Goal: Task Accomplishment & Management: Manage account settings

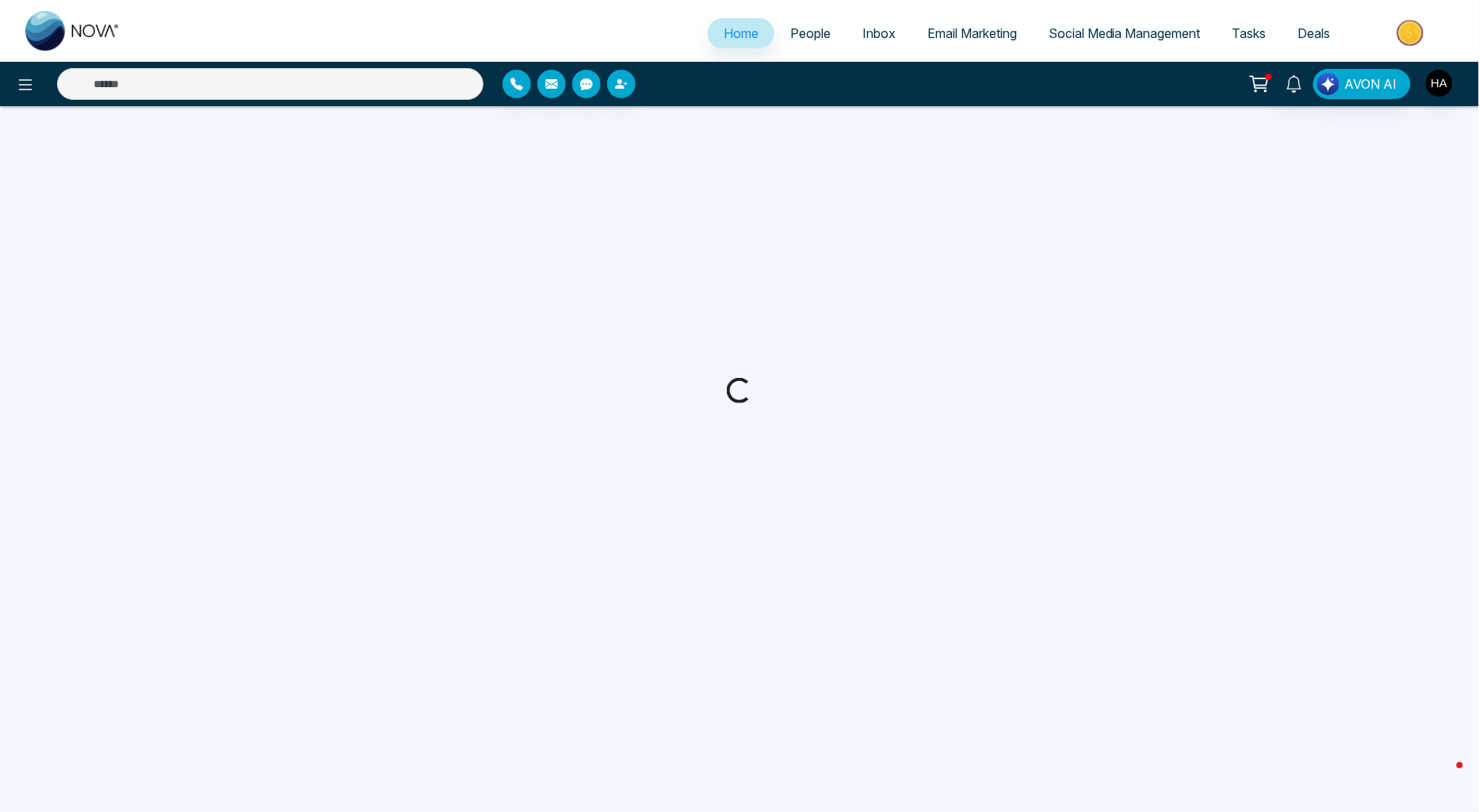
select select "*"
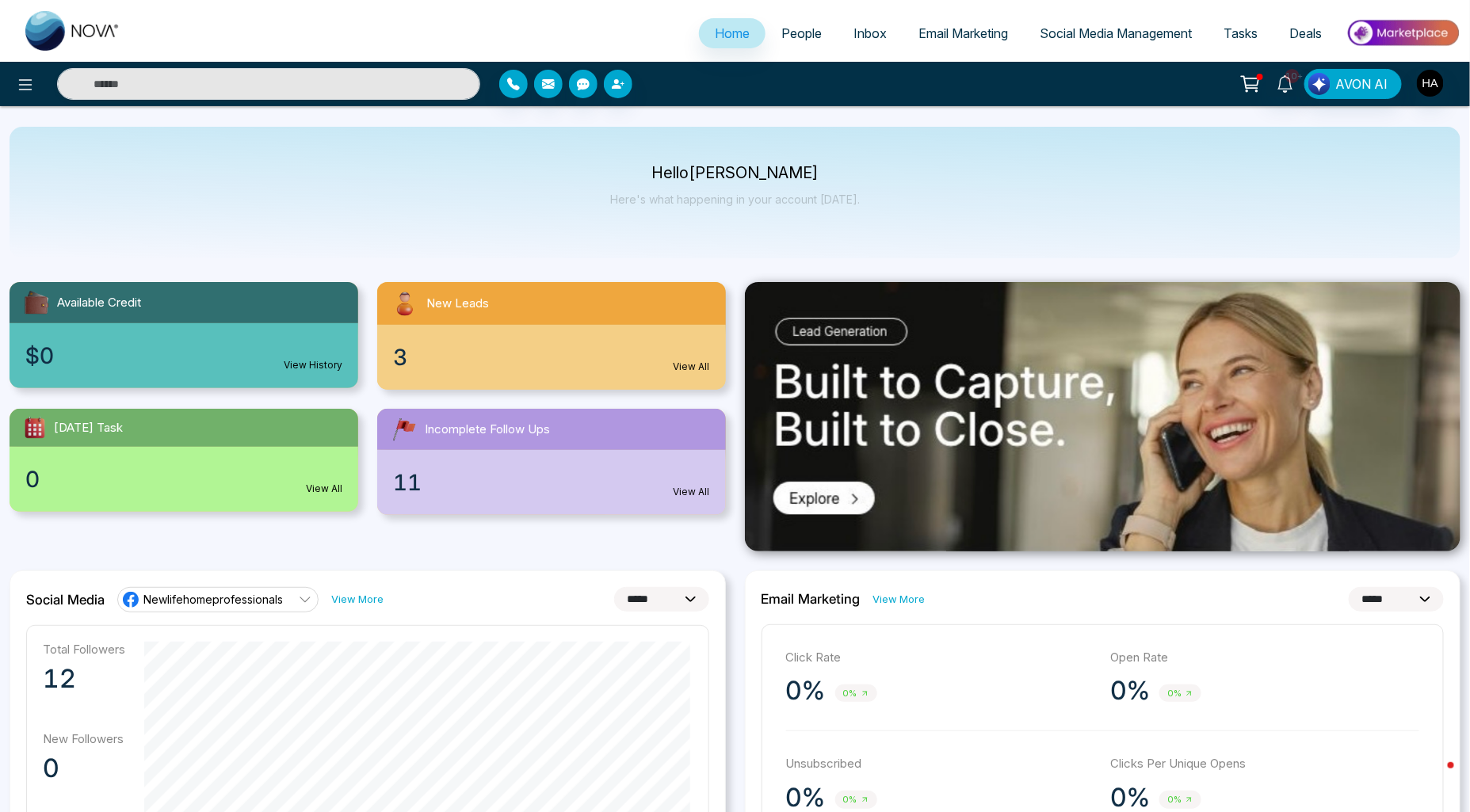
click at [772, 40] on link "People" at bounding box center [801, 33] width 72 height 30
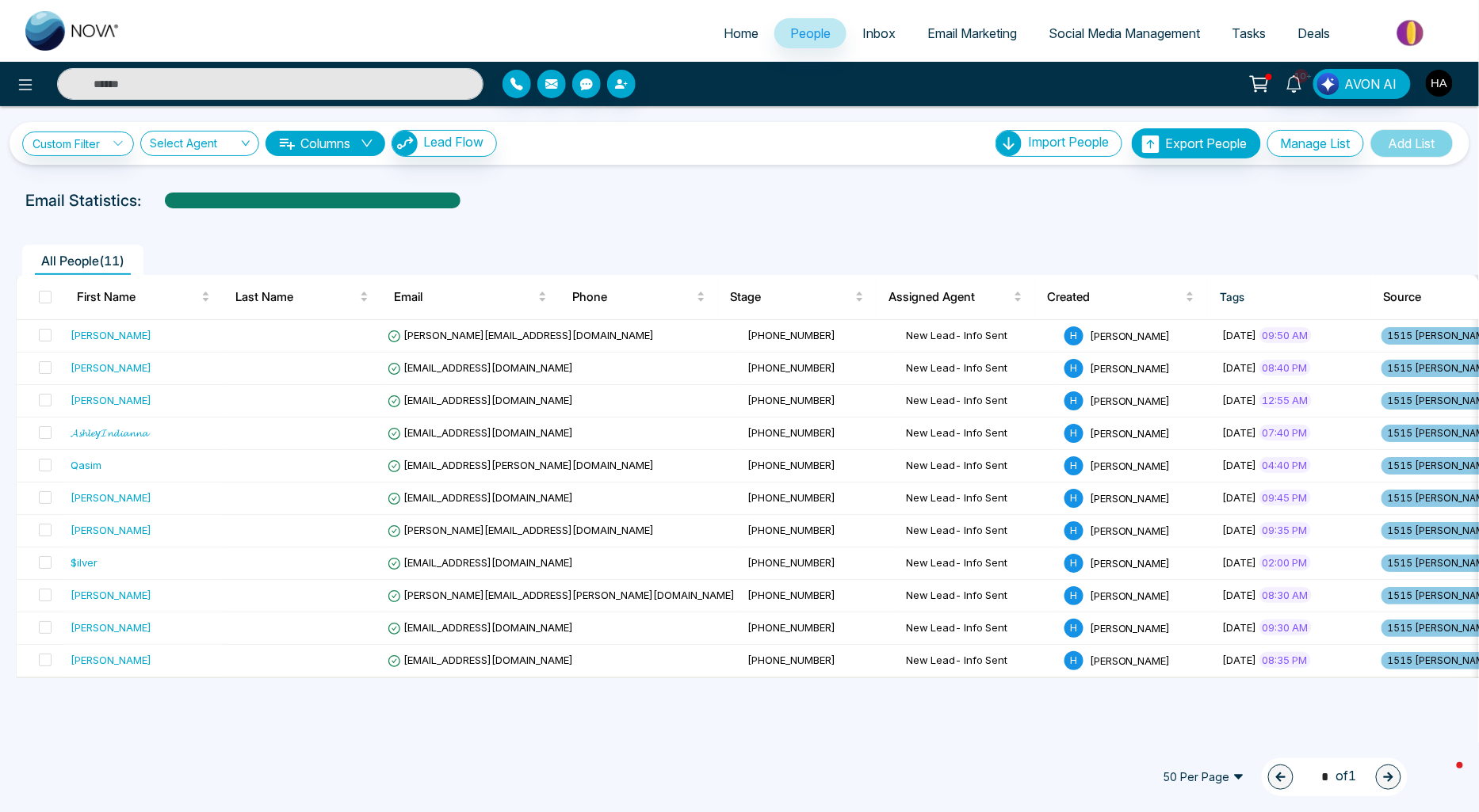
click at [1445, 74] on img "button" at bounding box center [1440, 84] width 27 height 27
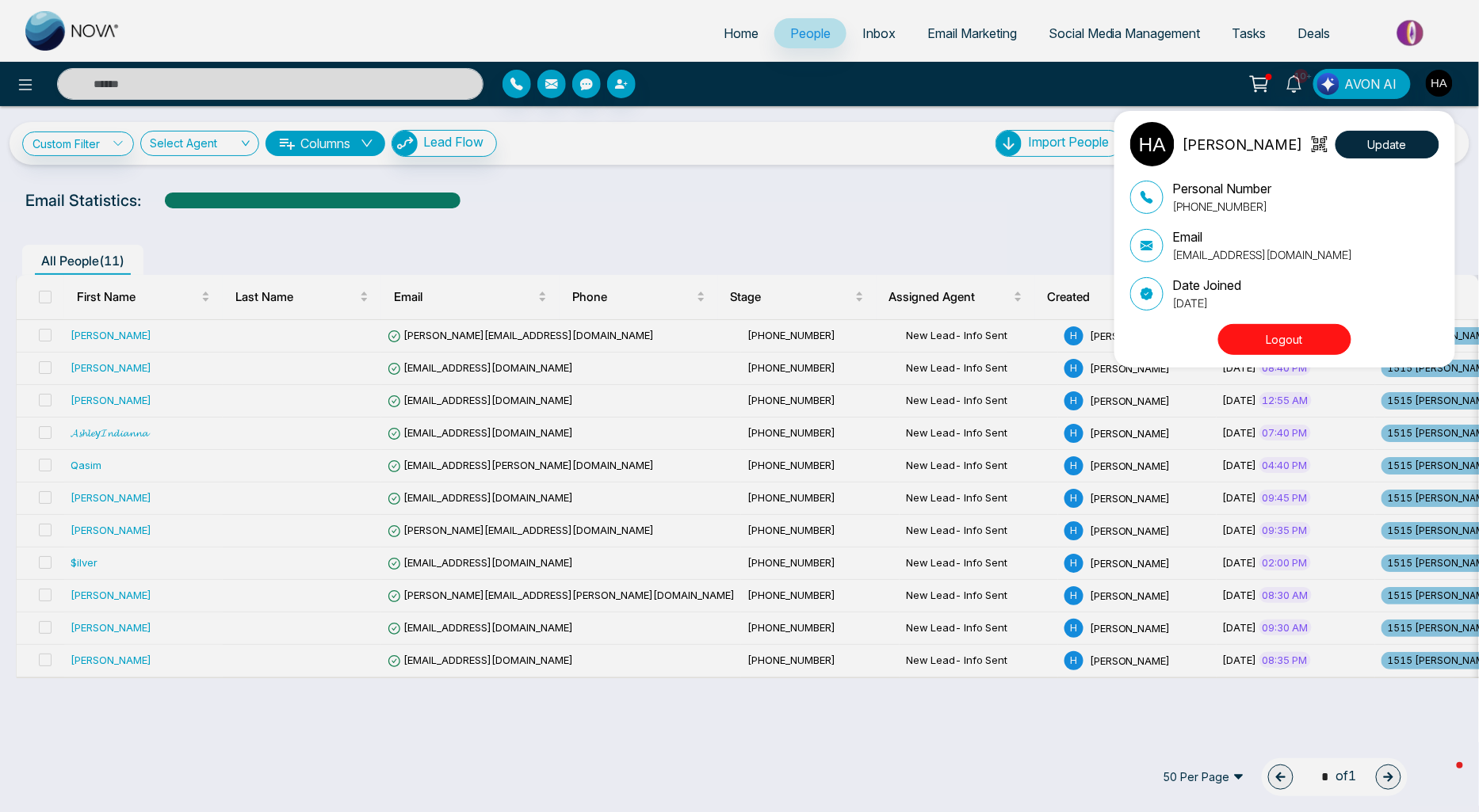
click at [614, 299] on div "[PERSON_NAME] Update Personal Number [PHONE_NUMBER] Email [EMAIL_ADDRESS][DOMAI…" at bounding box center [740, 406] width 1479 height 812
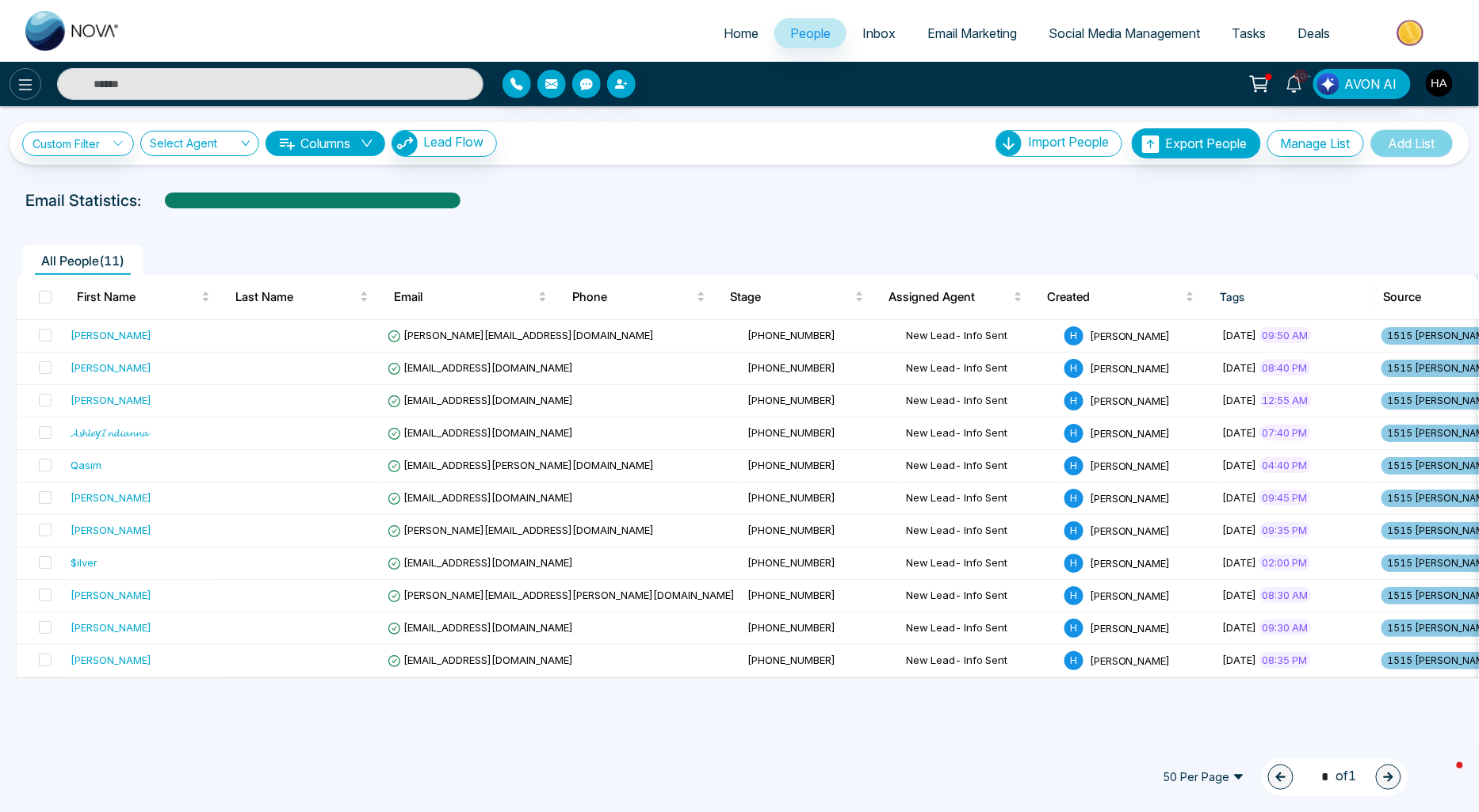
click at [16, 80] on icon at bounding box center [26, 84] width 19 height 19
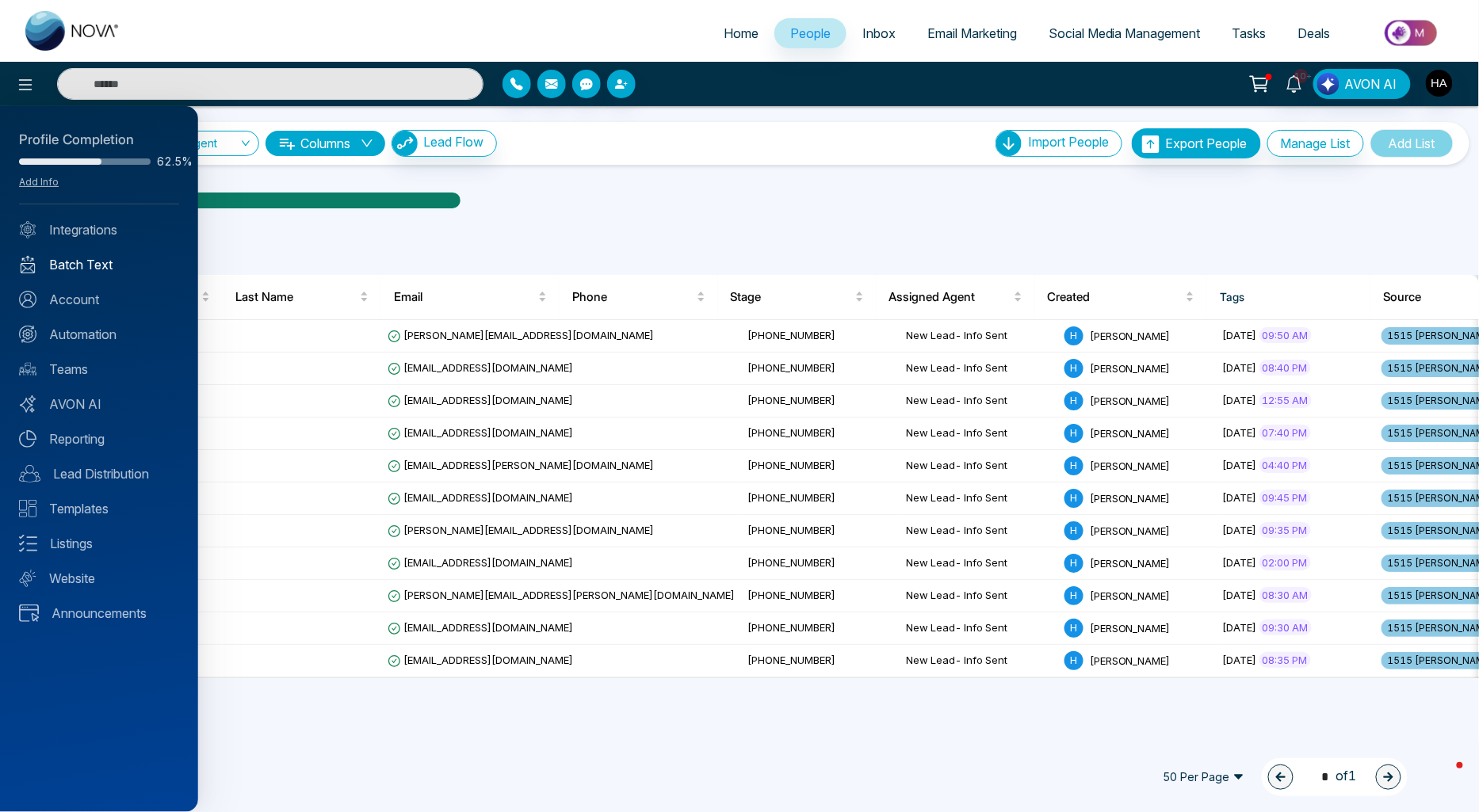
click at [69, 261] on link "Batch Text" at bounding box center [99, 265] width 160 height 19
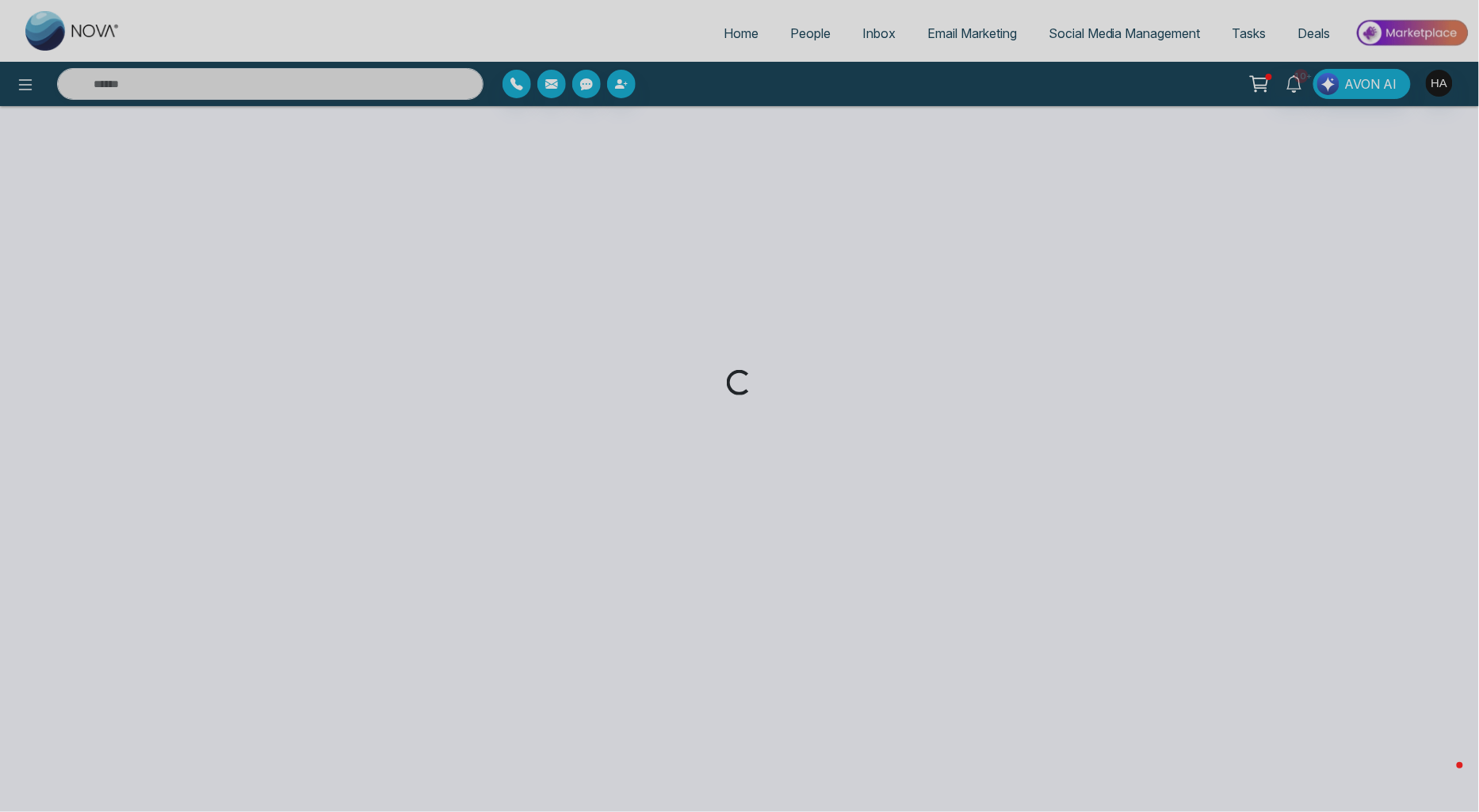
click at [28, 66] on div "Loading..." at bounding box center [740, 406] width 1479 height 812
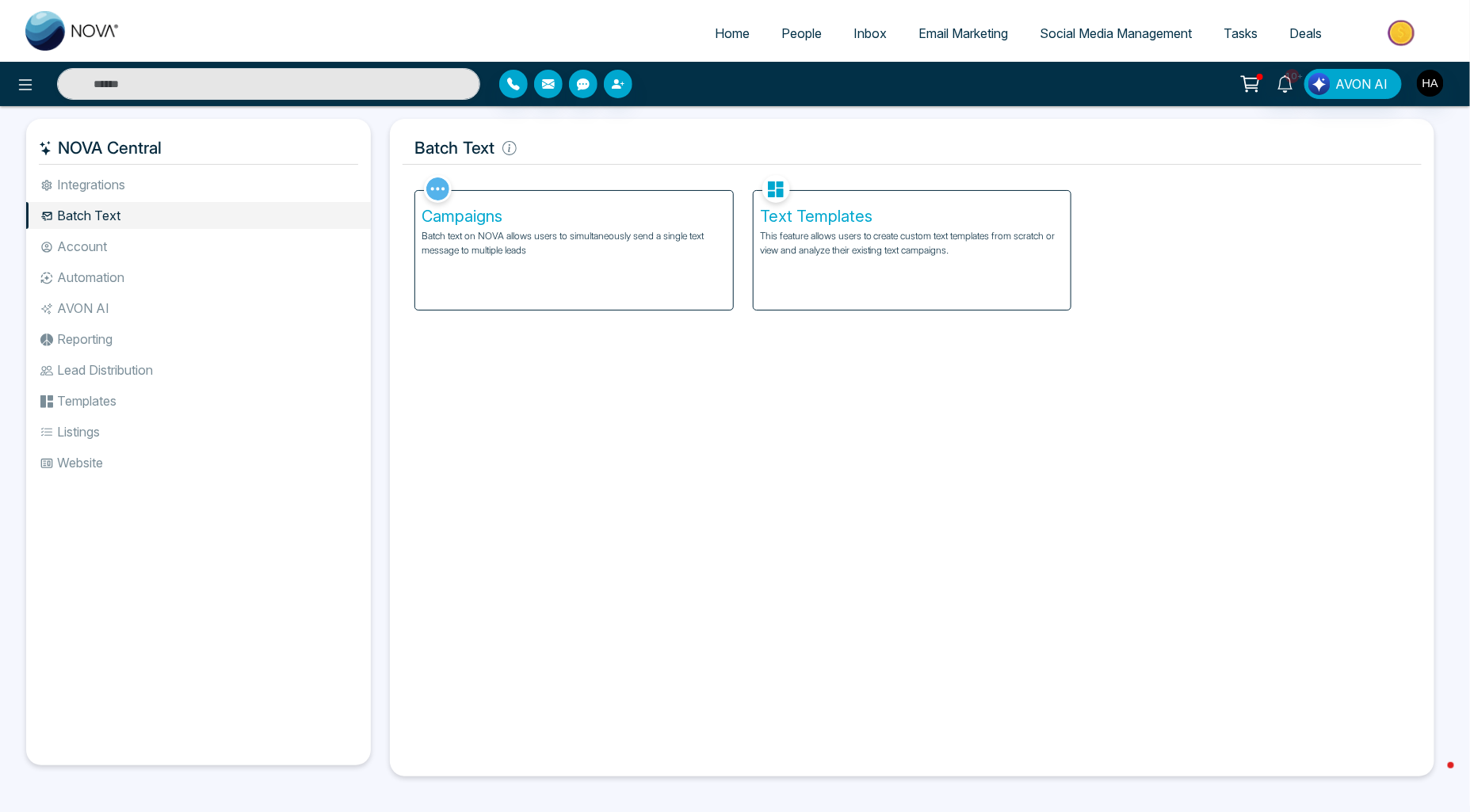
click at [26, 87] on icon at bounding box center [26, 84] width 19 height 19
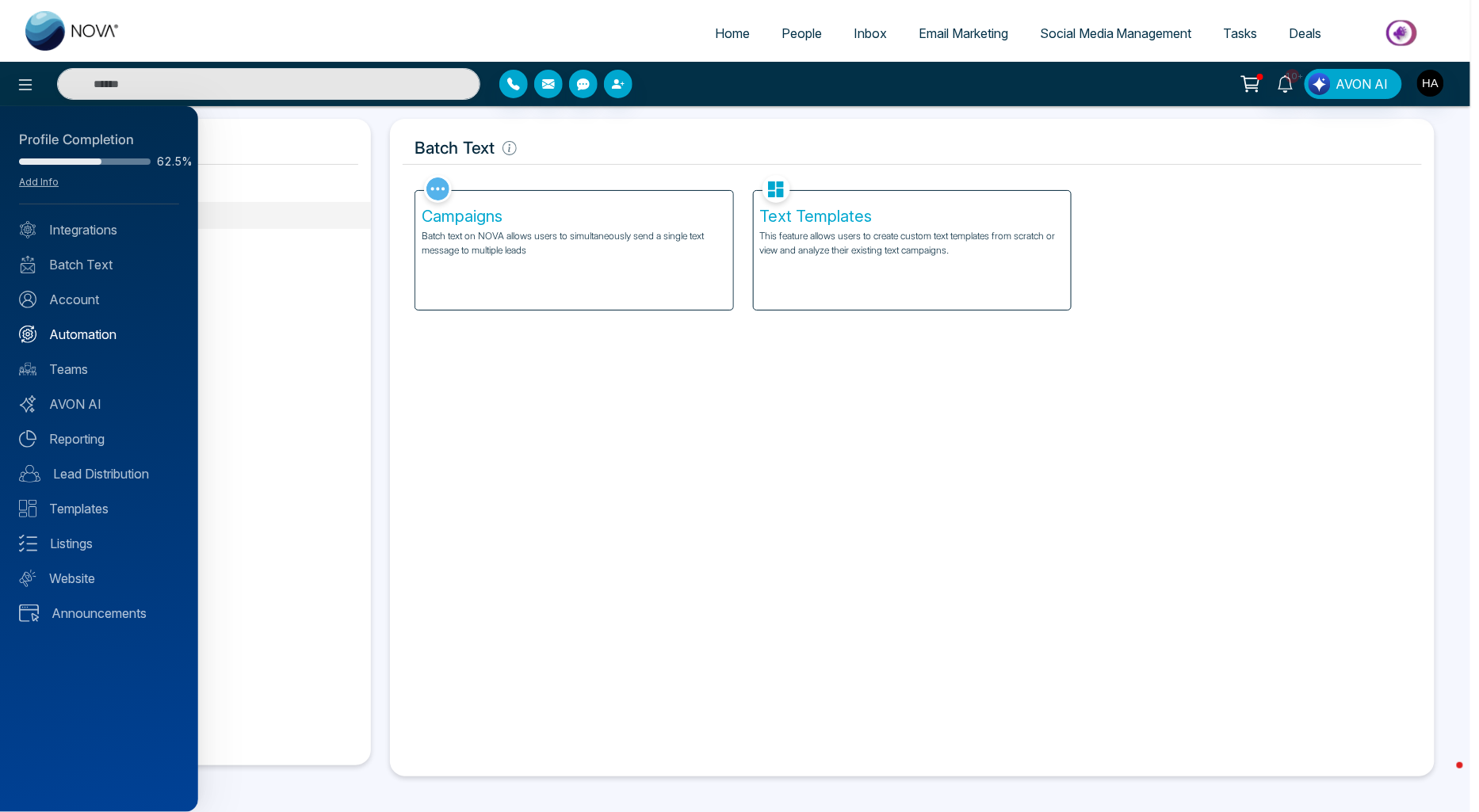
click at [105, 327] on link "Automation" at bounding box center [99, 334] width 160 height 19
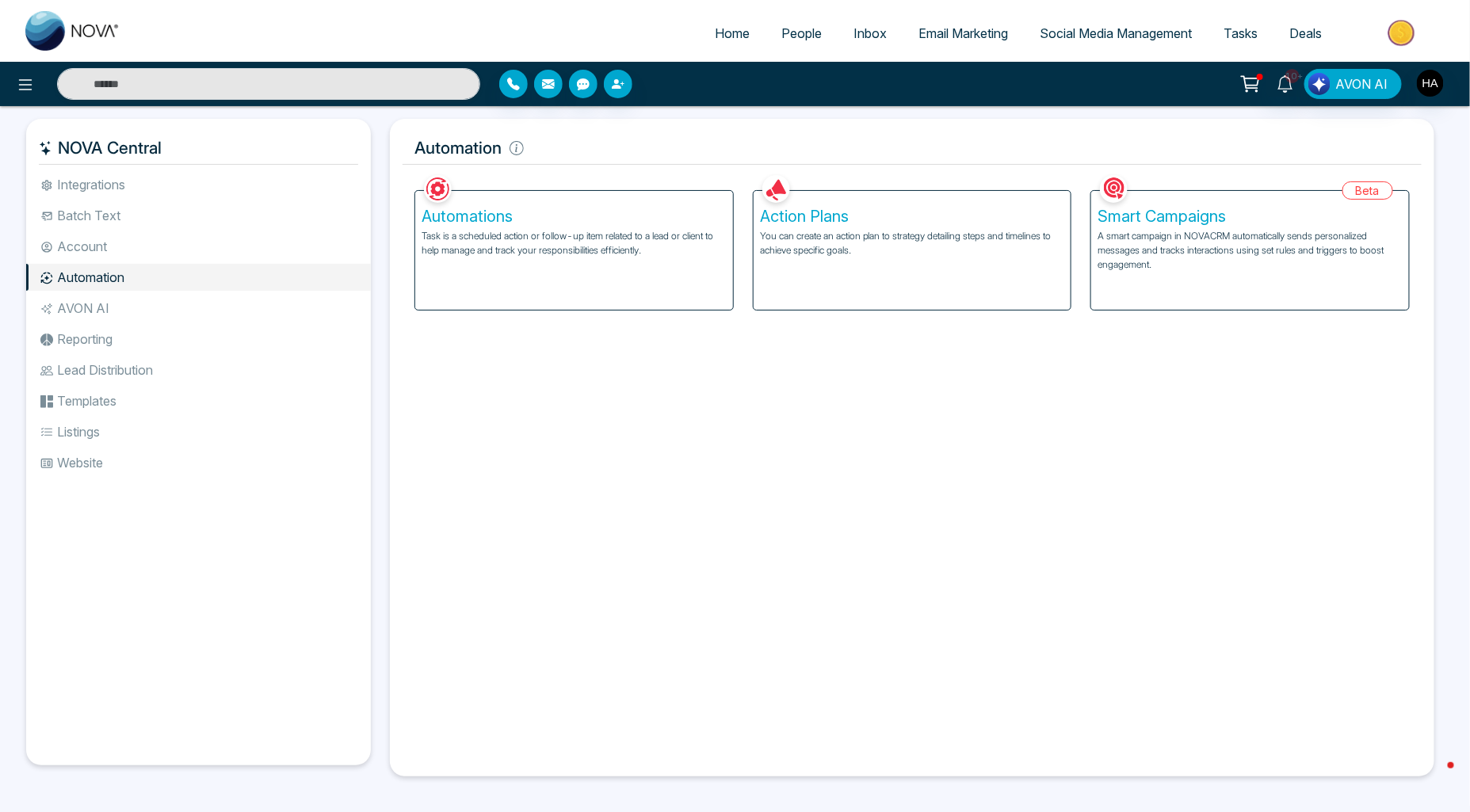
click at [567, 280] on div "Automations Task is a scheduled action or follow-up item related to a lead or c…" at bounding box center [573, 251] width 318 height 119
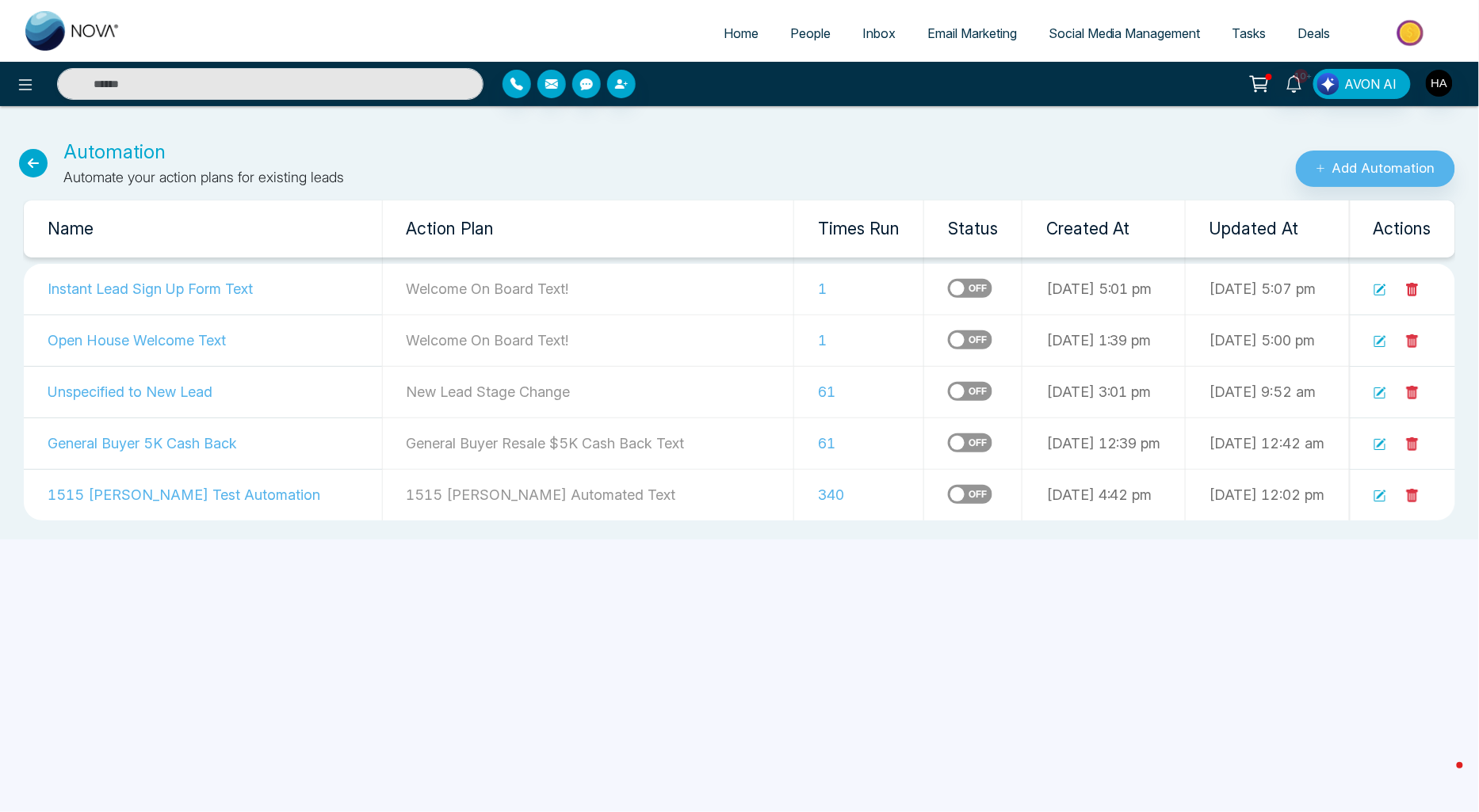
click at [948, 282] on label at bounding box center [970, 289] width 44 height 19
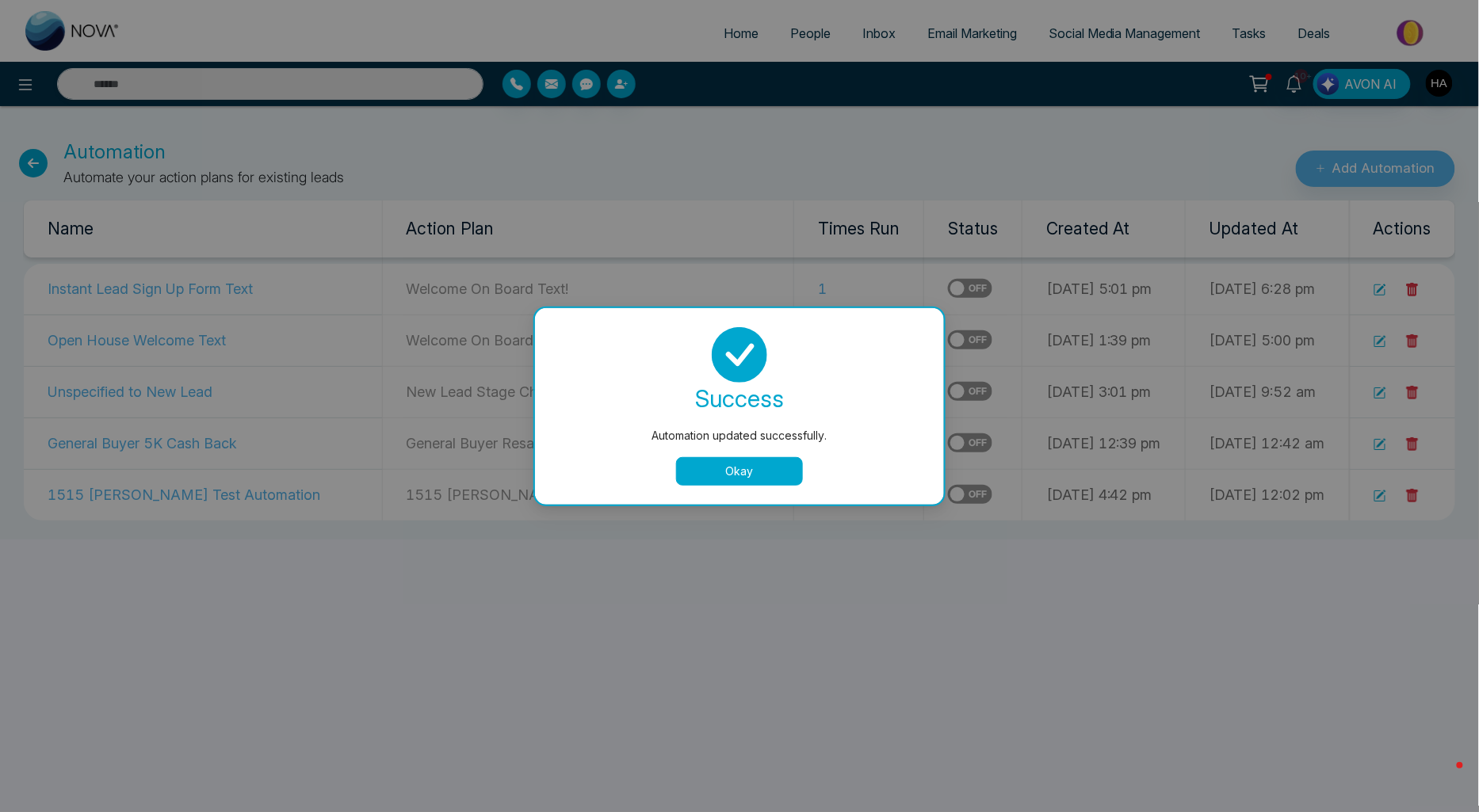
click at [772, 465] on button "Okay" at bounding box center [740, 471] width 127 height 29
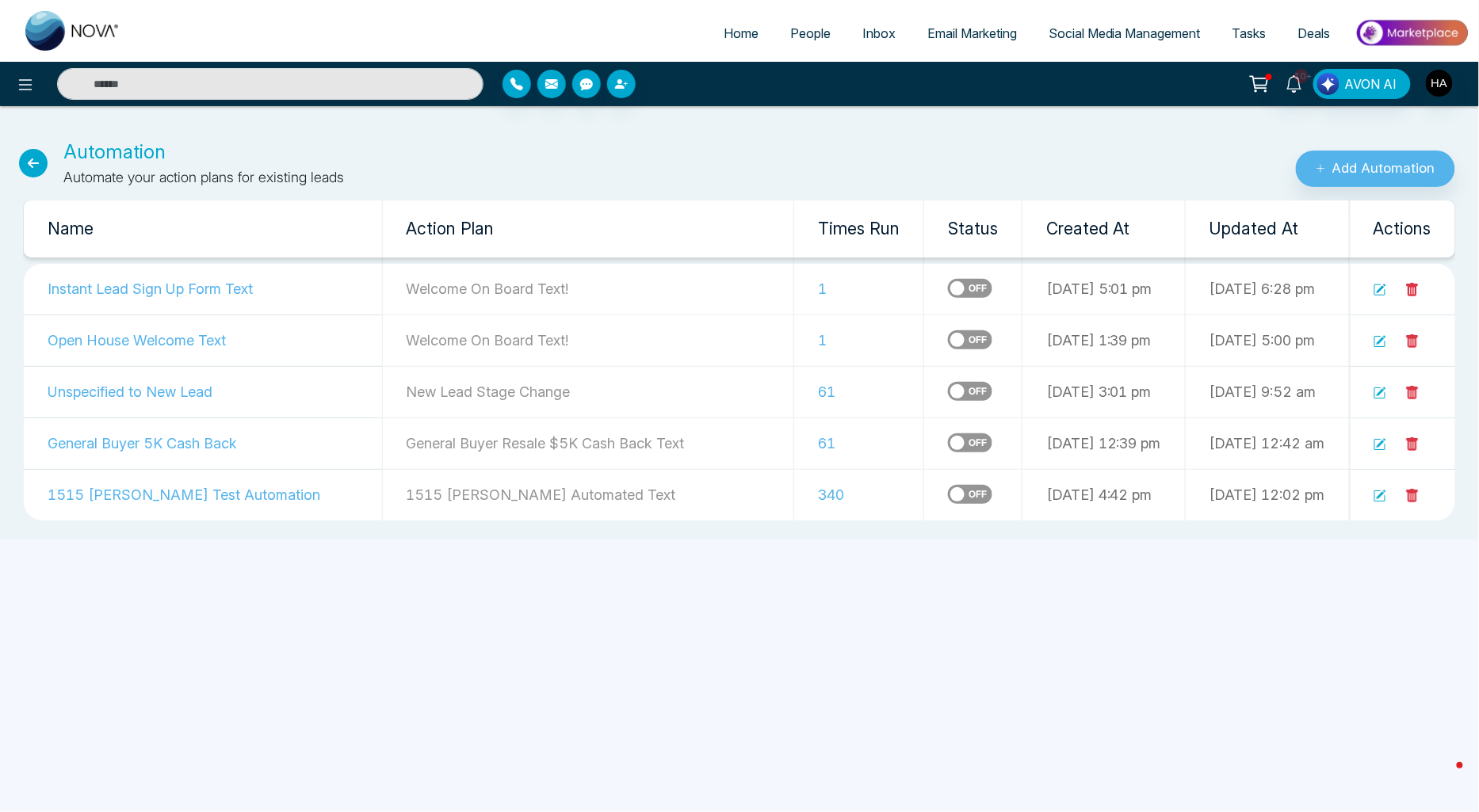
click at [948, 335] on label at bounding box center [970, 340] width 44 height 19
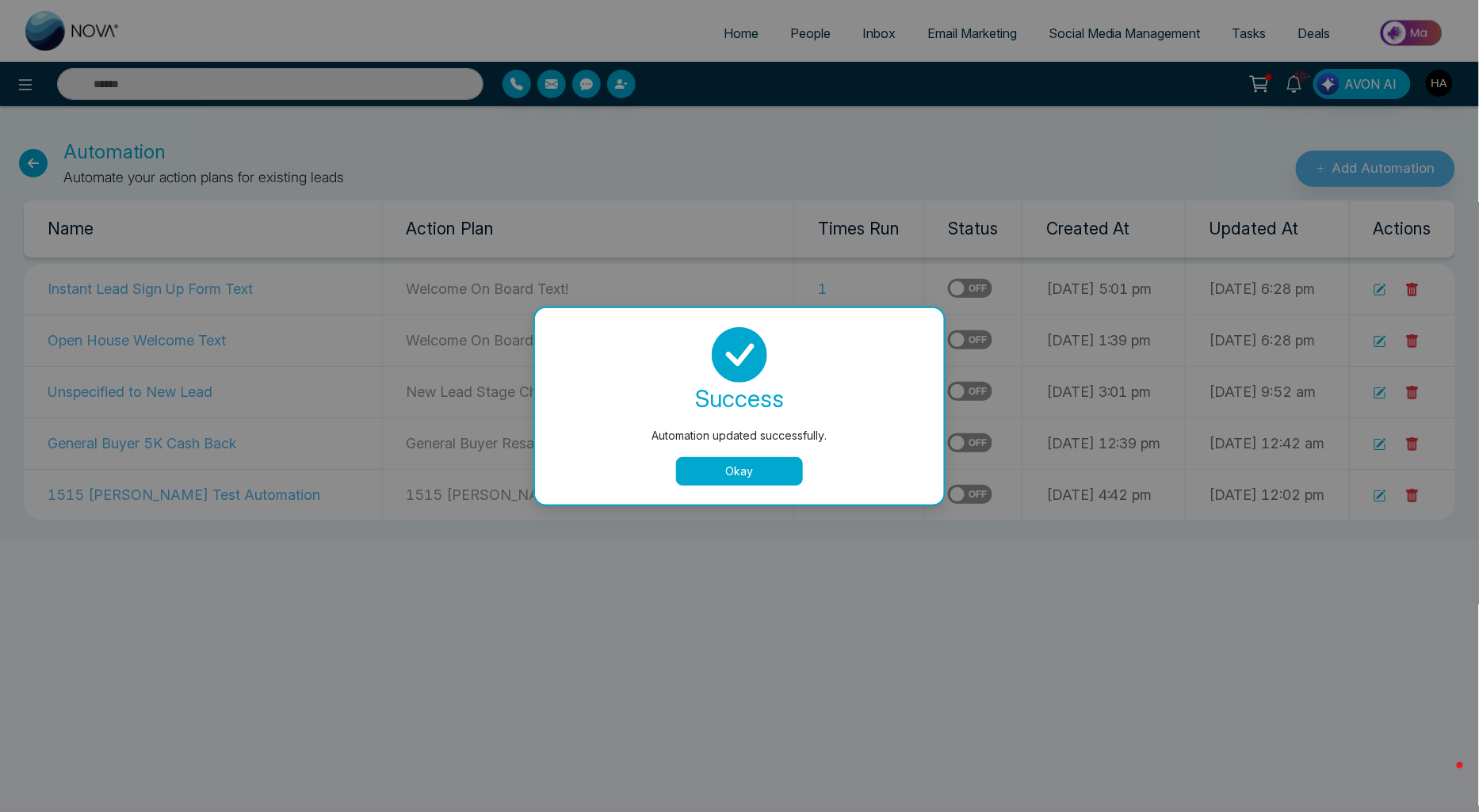
click at [772, 461] on button "Okay" at bounding box center [740, 471] width 127 height 29
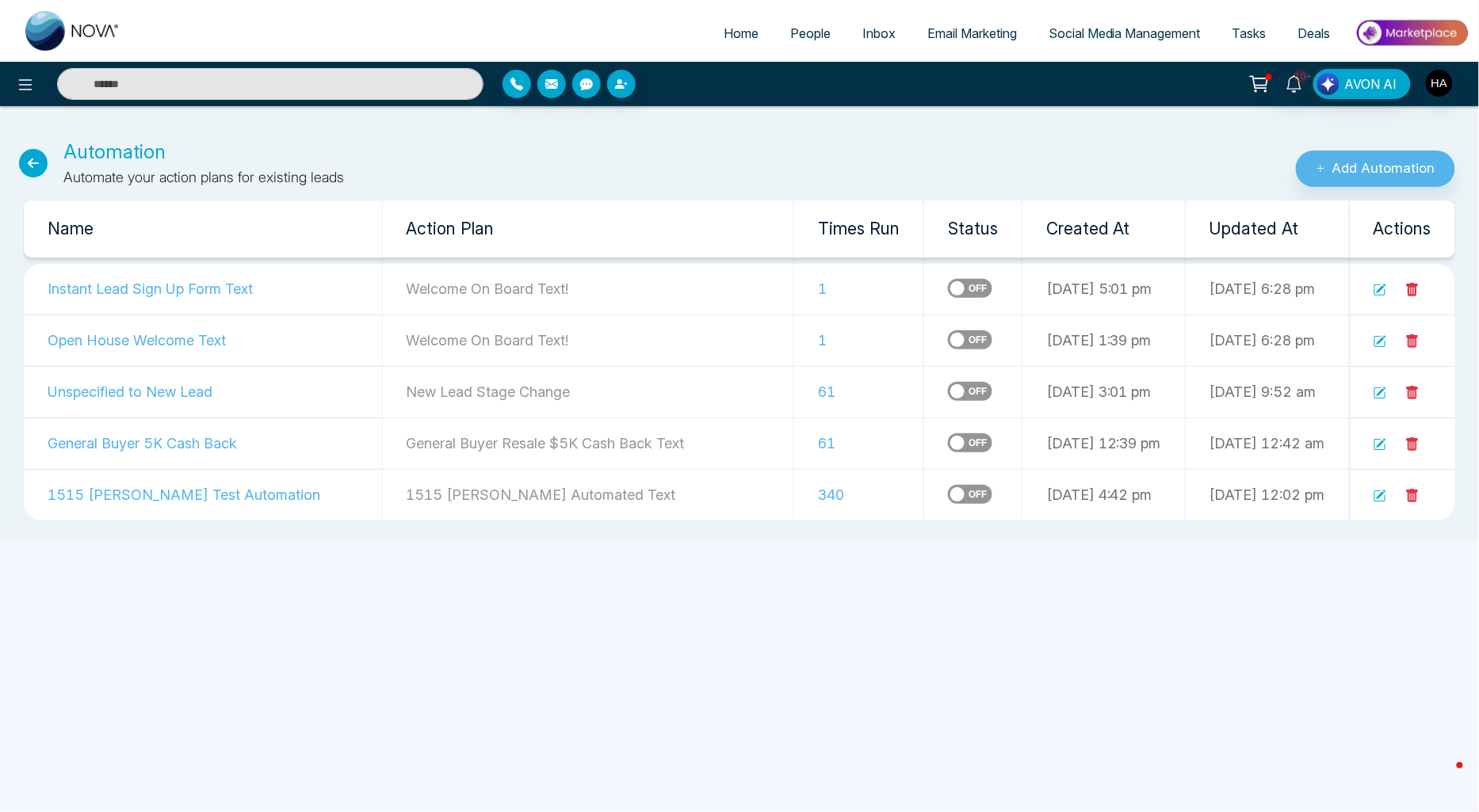
click at [948, 438] on label at bounding box center [970, 442] width 44 height 19
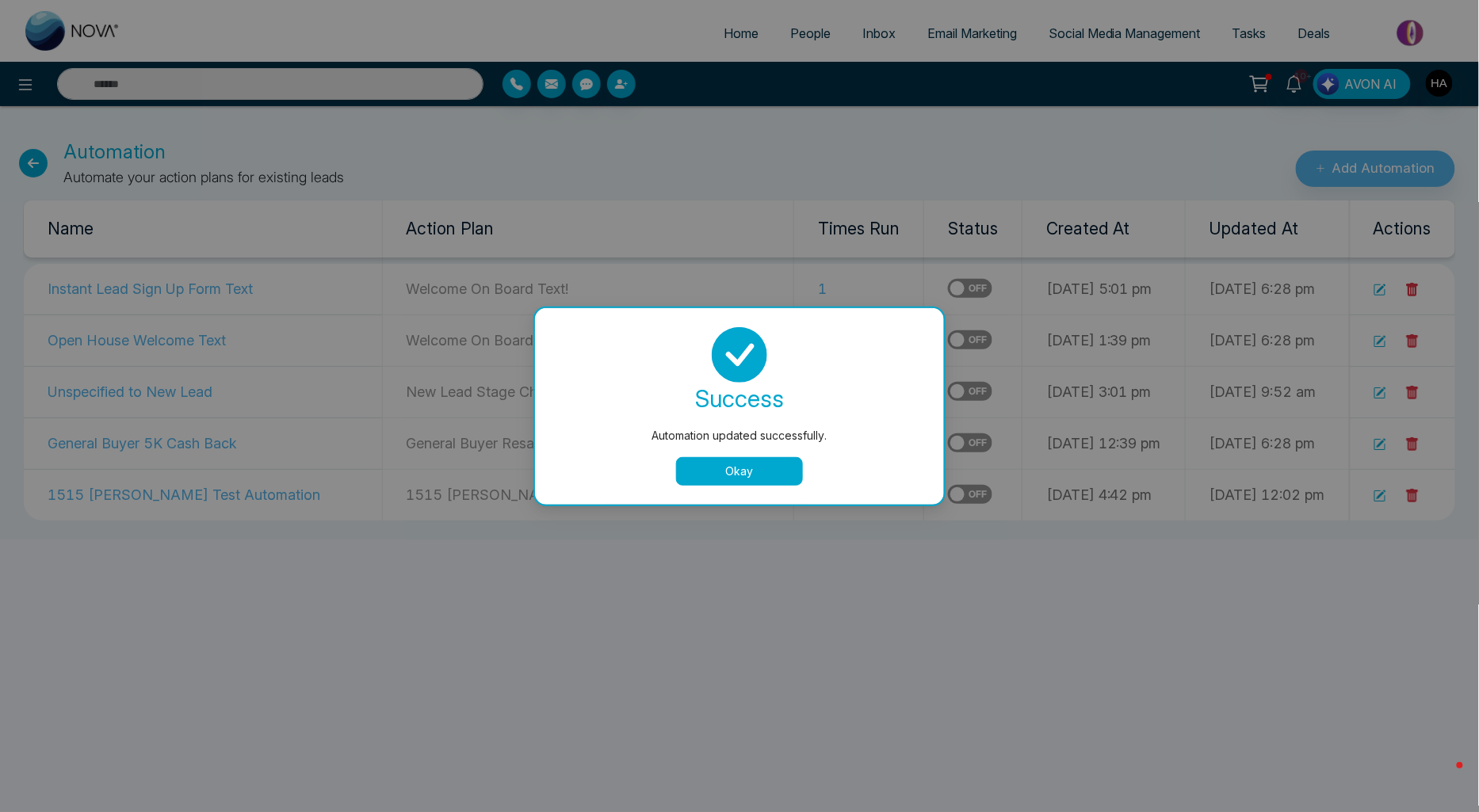
click at [786, 457] on button "Okay" at bounding box center [740, 471] width 127 height 29
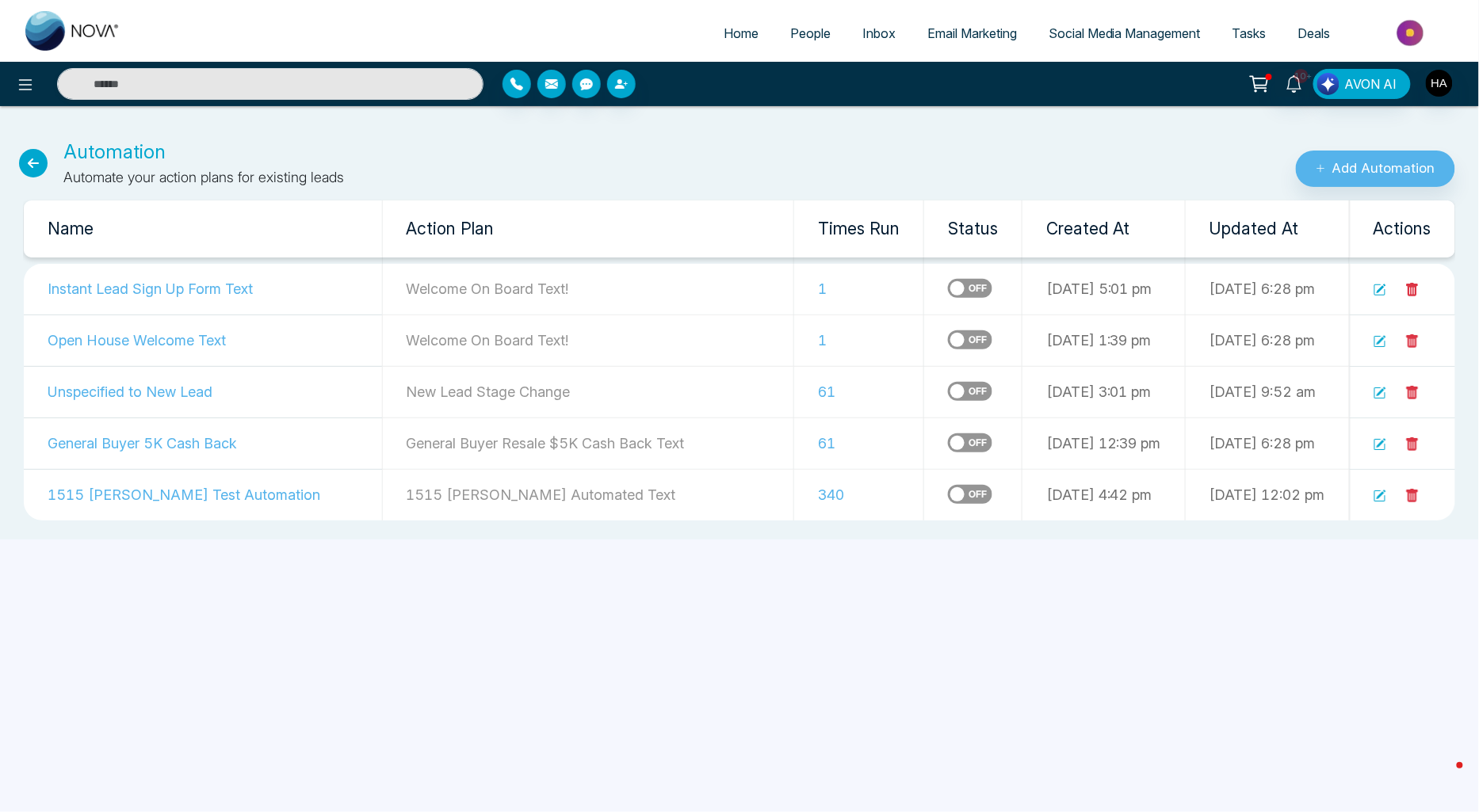
click at [948, 492] on label at bounding box center [970, 494] width 44 height 19
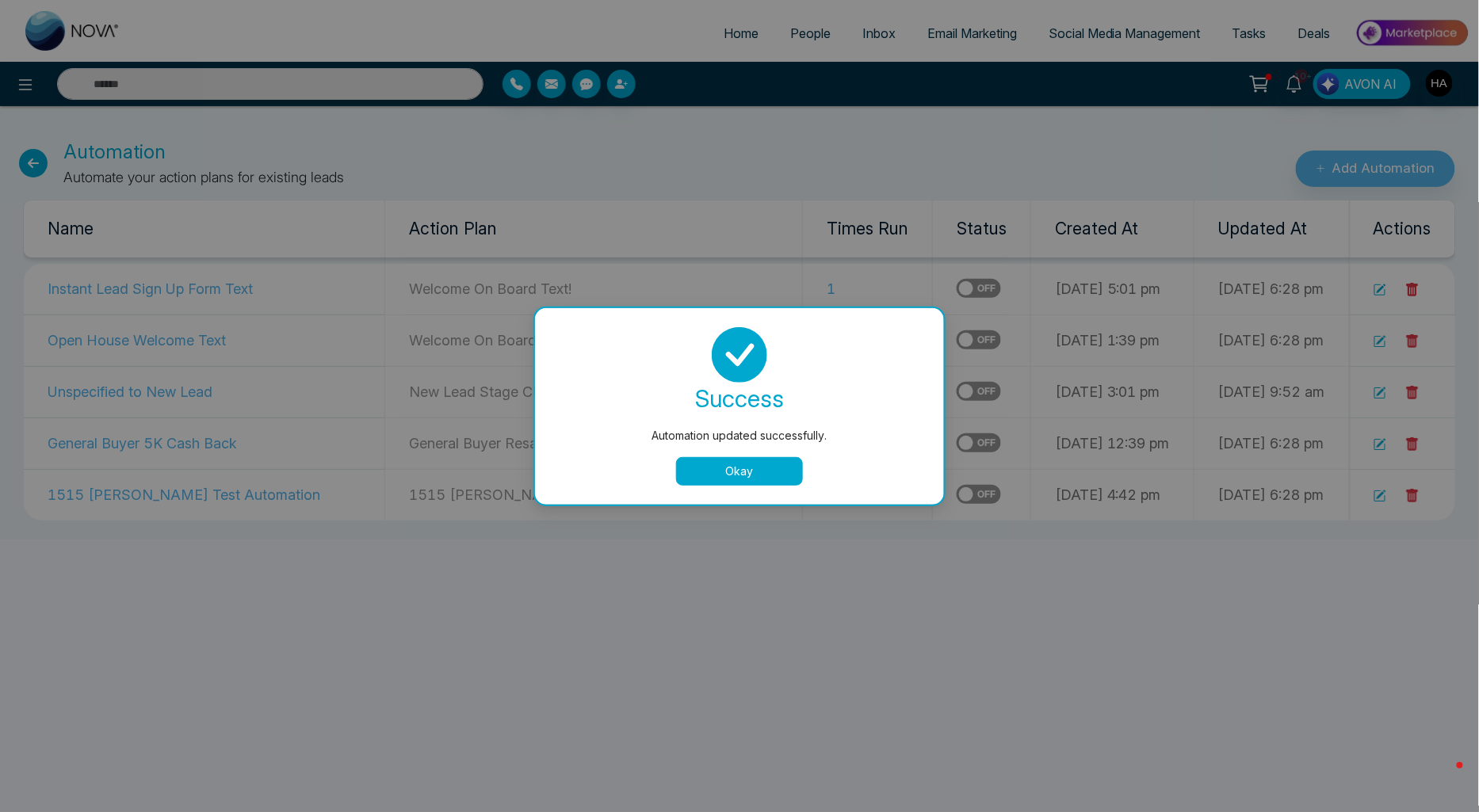
click at [727, 473] on button "Okay" at bounding box center [740, 471] width 127 height 29
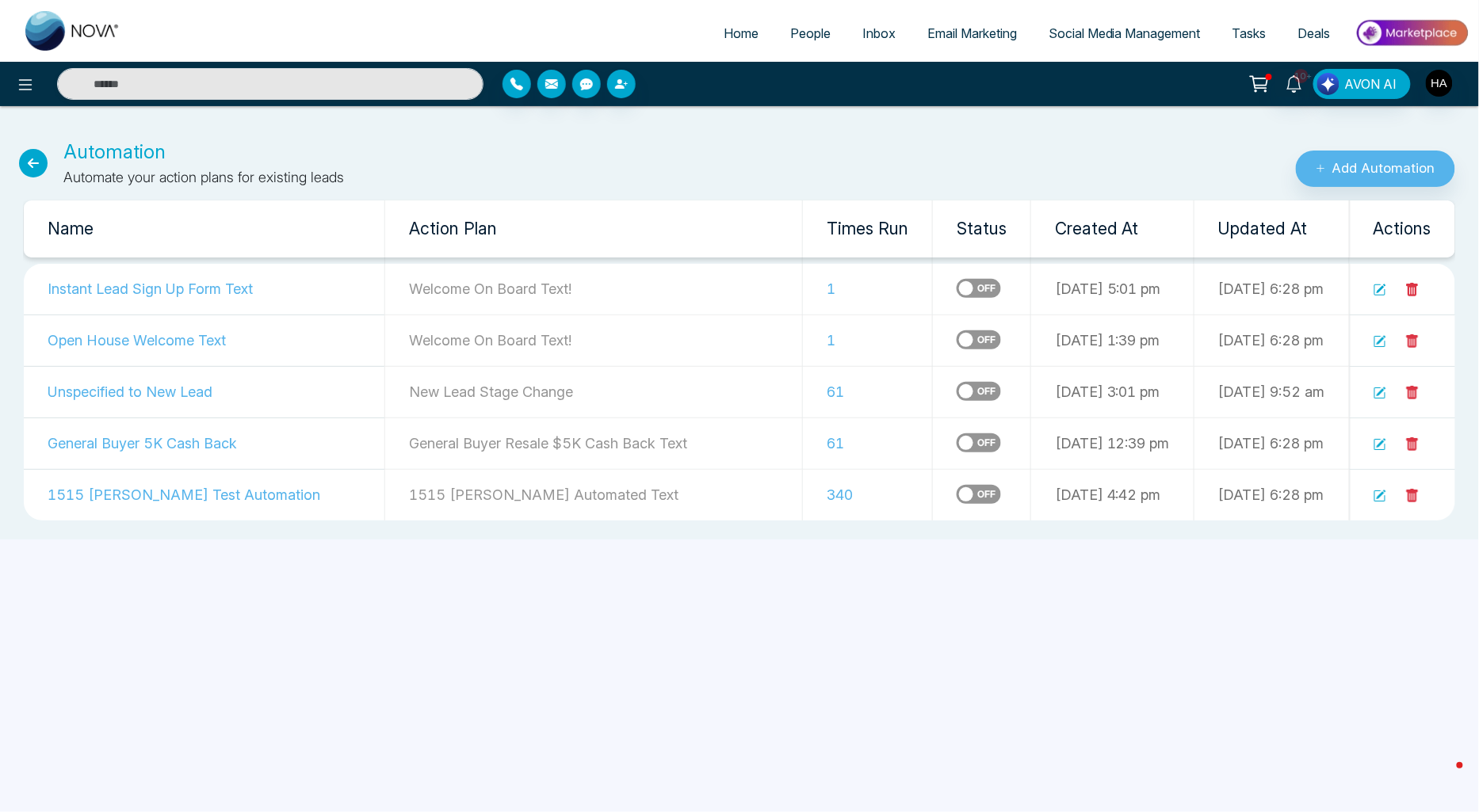
click at [45, 163] on icon at bounding box center [34, 163] width 29 height 29
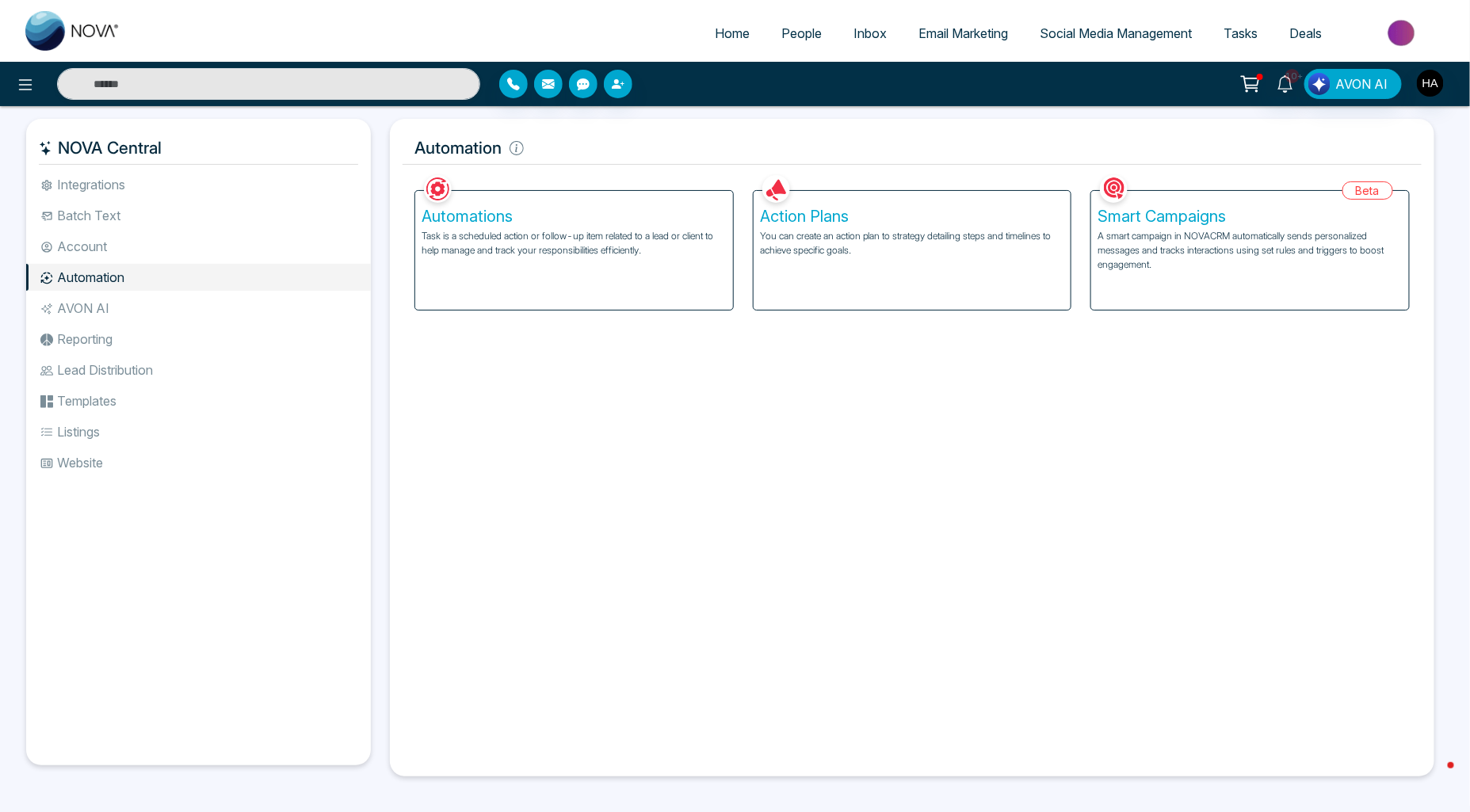
click at [88, 257] on li "Account" at bounding box center [198, 247] width 345 height 27
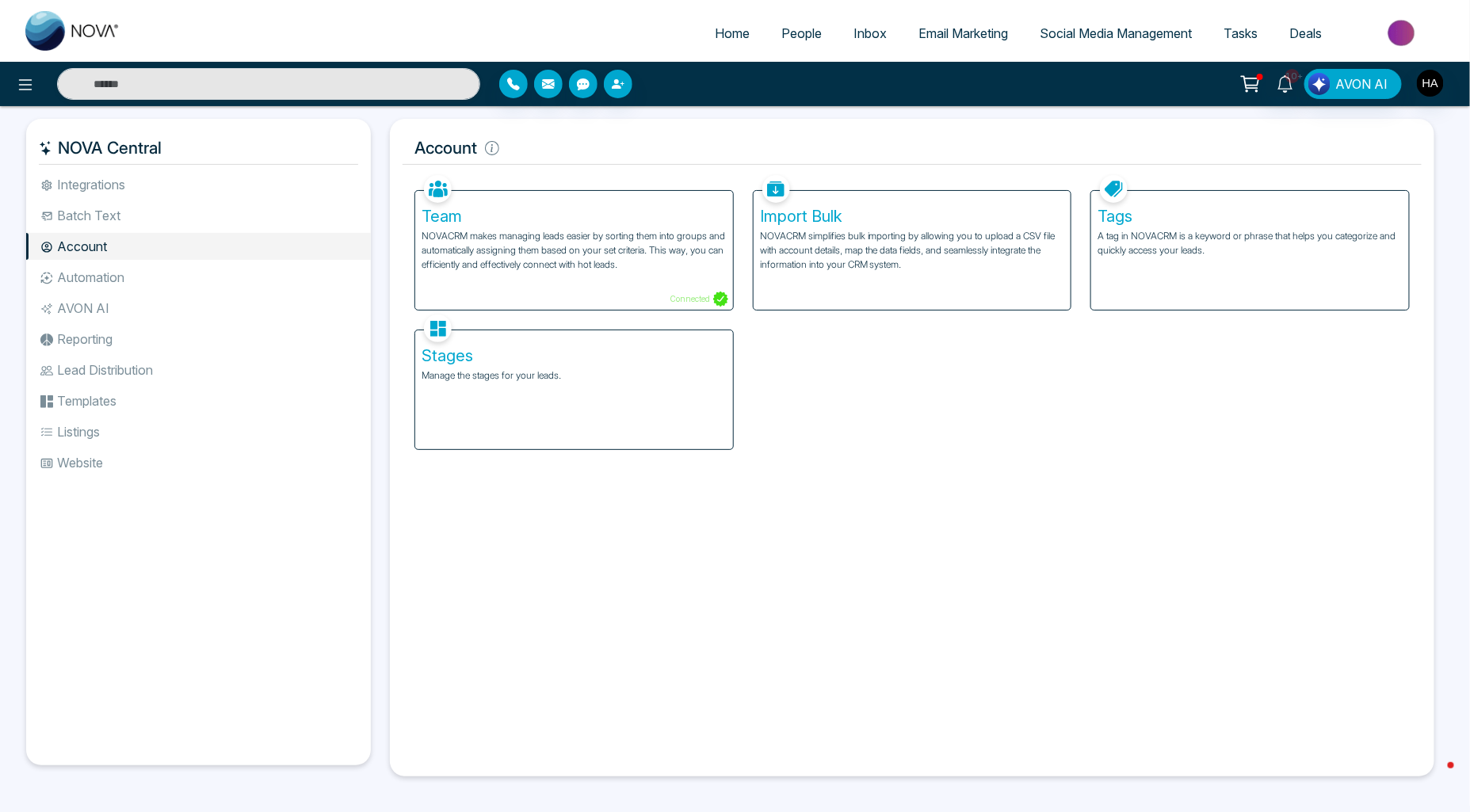
click at [43, 270] on li "Automation" at bounding box center [198, 277] width 345 height 27
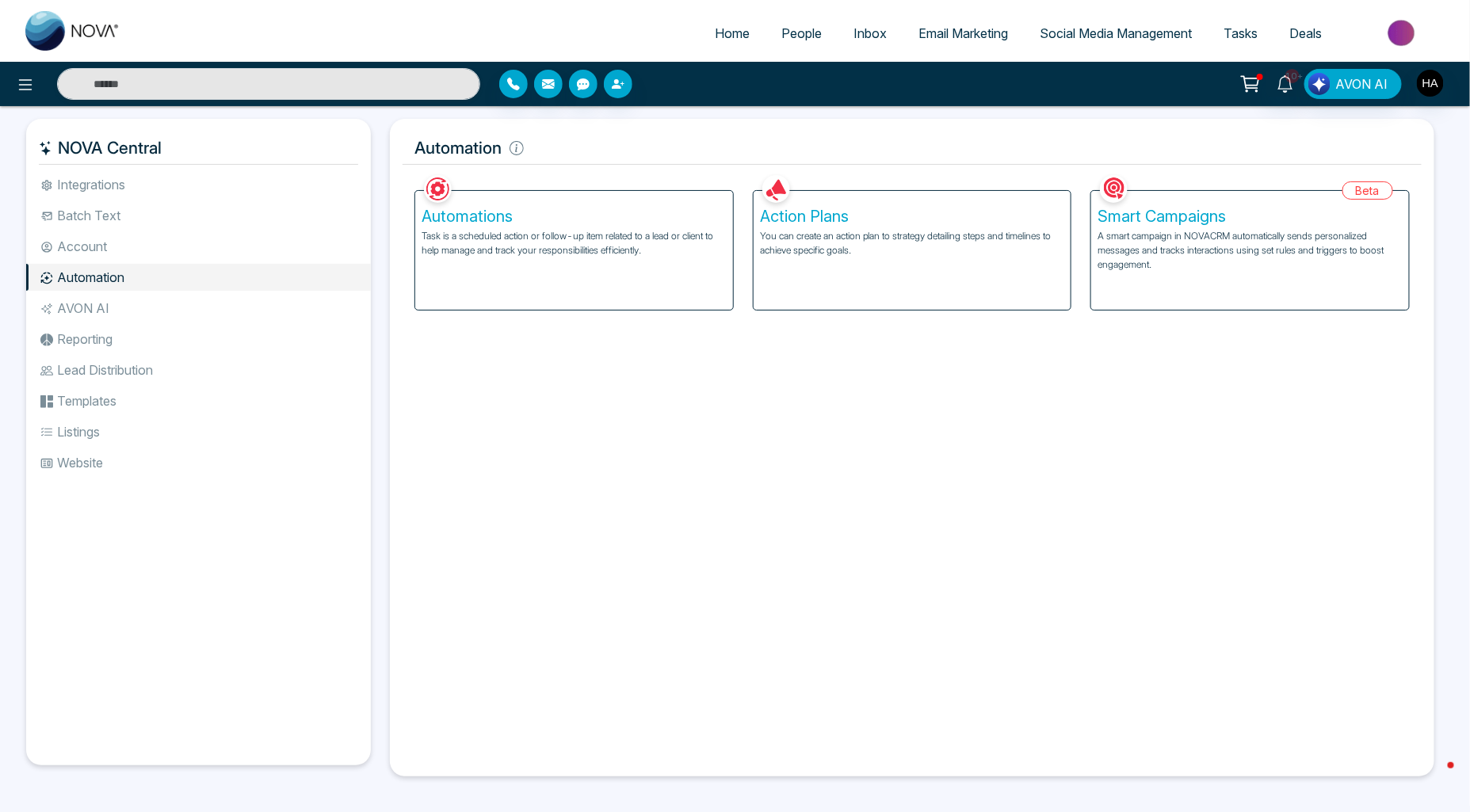
click at [134, 183] on li "Integrations" at bounding box center [198, 184] width 345 height 27
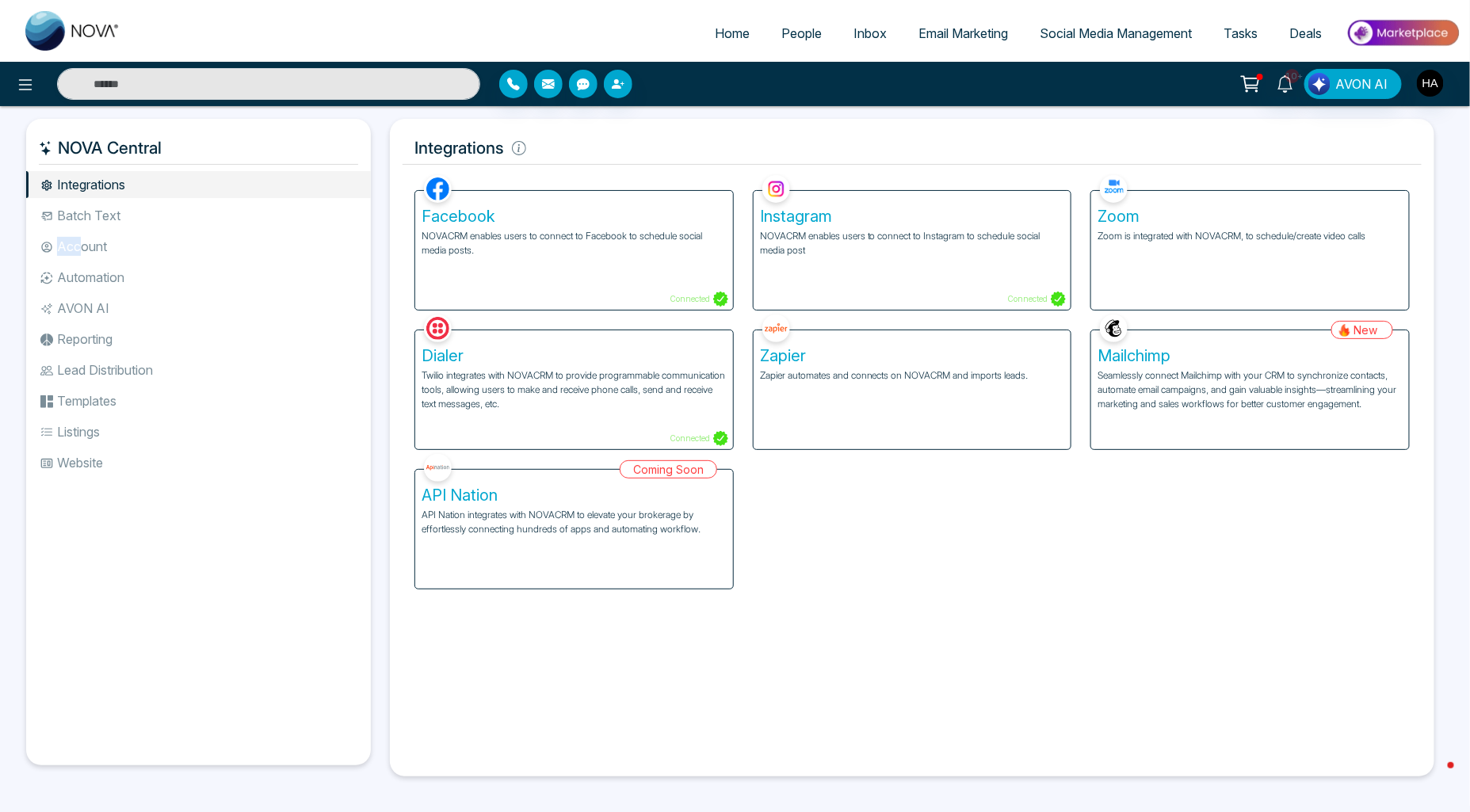
click at [80, 242] on li "Account" at bounding box center [198, 247] width 345 height 27
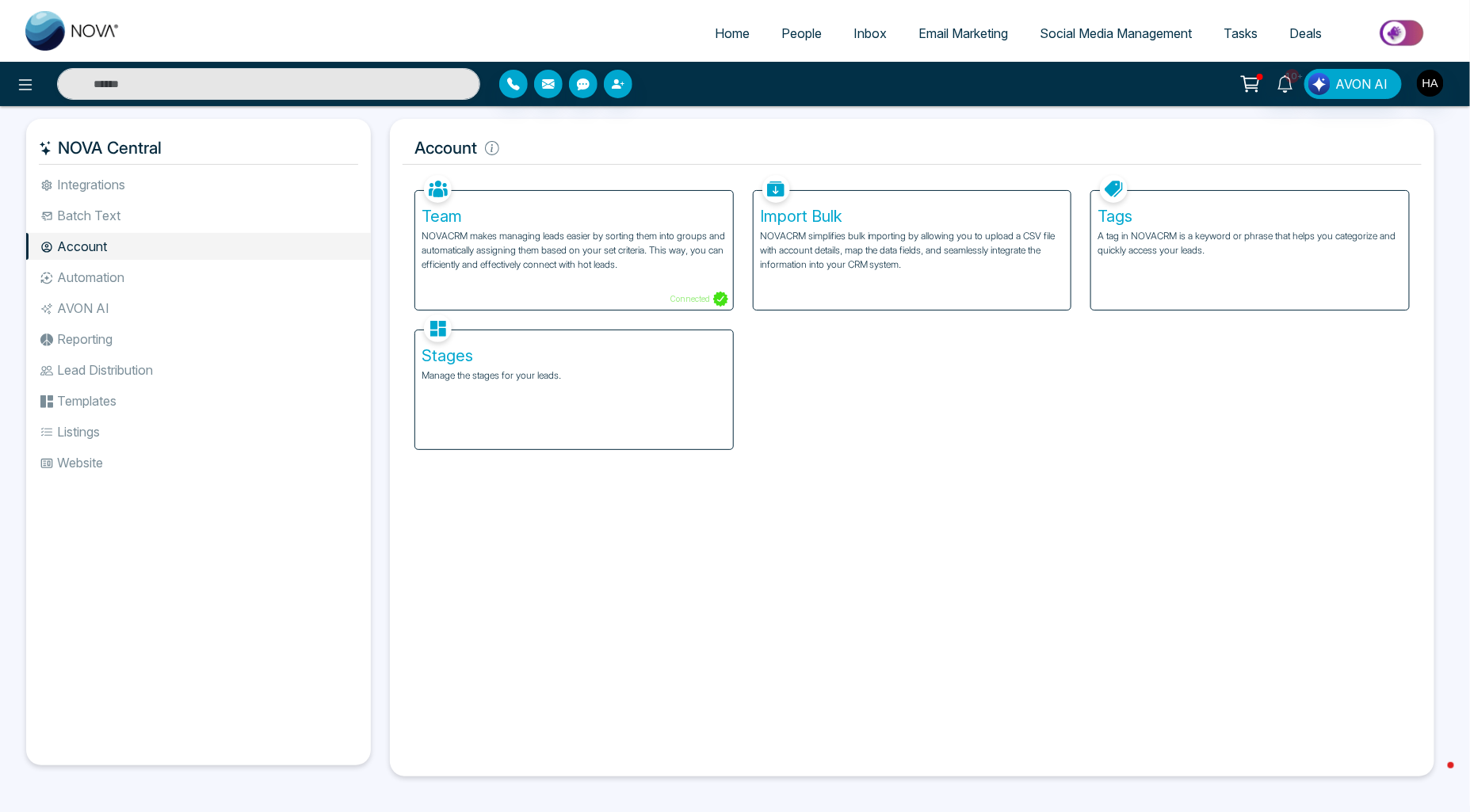
click at [125, 183] on li "Integrations" at bounding box center [198, 184] width 345 height 27
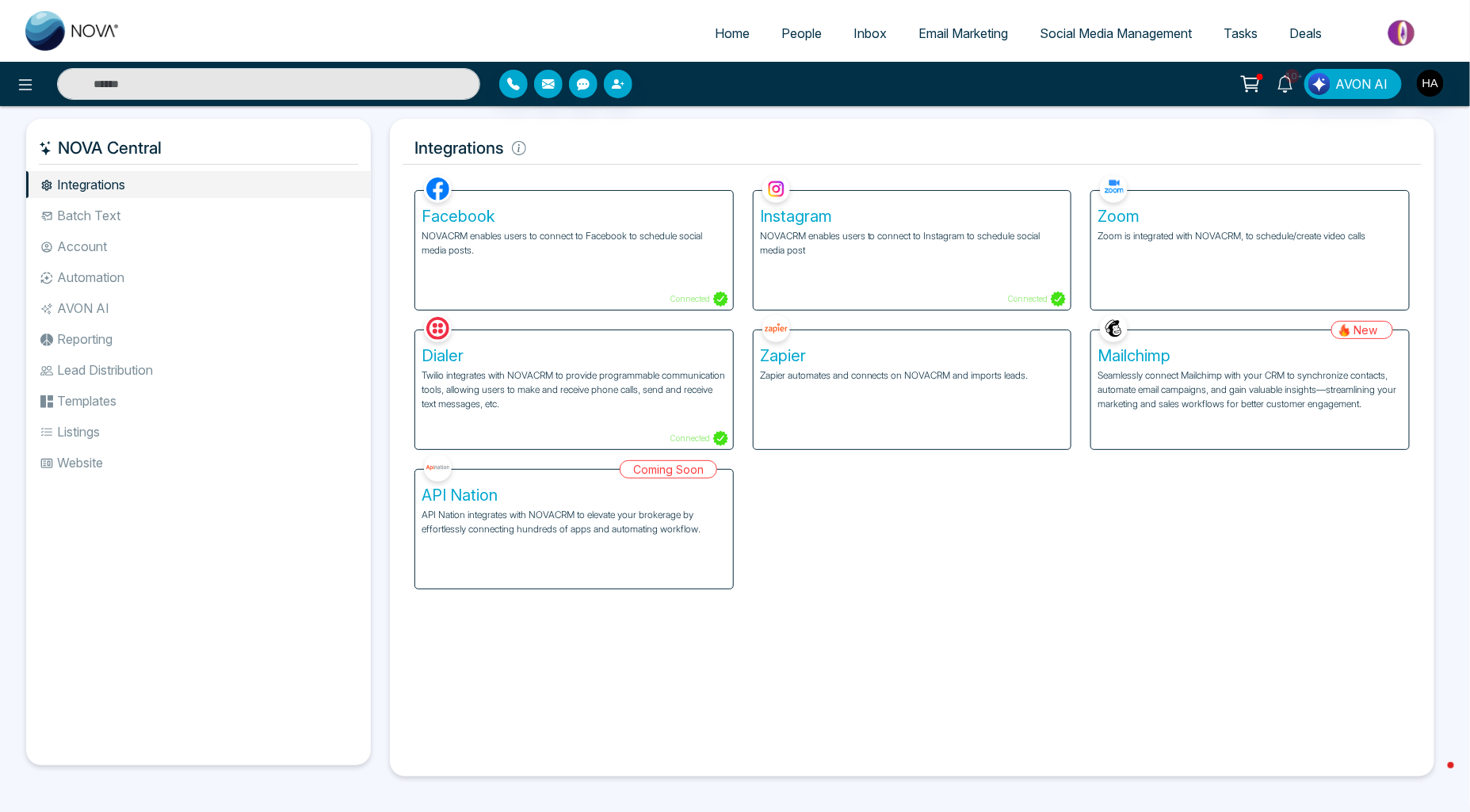
drag, startPoint x: 80, startPoint y: 396, endPoint x: 98, endPoint y: 385, distance: 21.1
click at [81, 396] on li "Templates" at bounding box center [198, 401] width 345 height 27
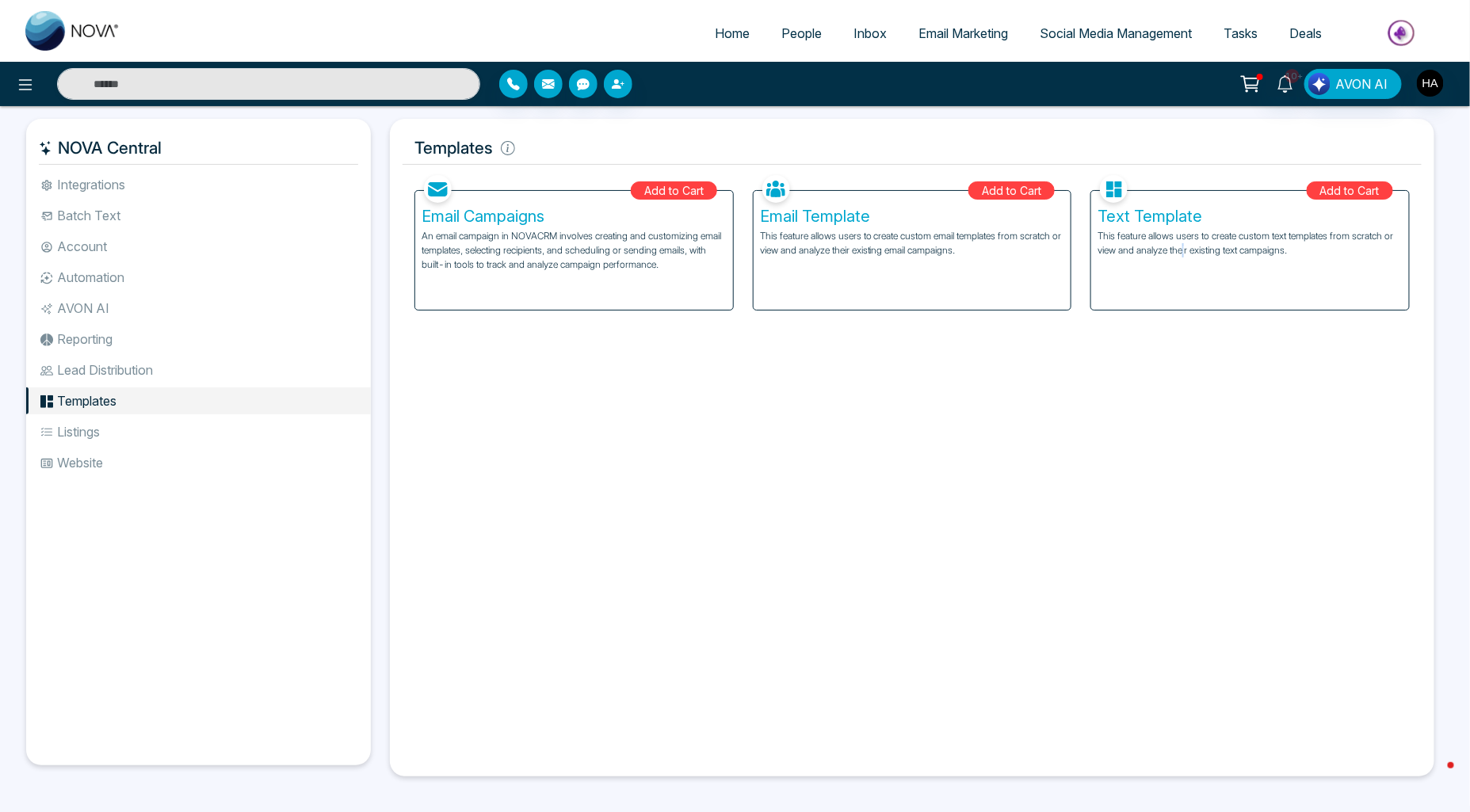
click at [1186, 255] on p "This feature allows users to create custom text templates from scratch or view …" at bounding box center [1250, 244] width 305 height 29
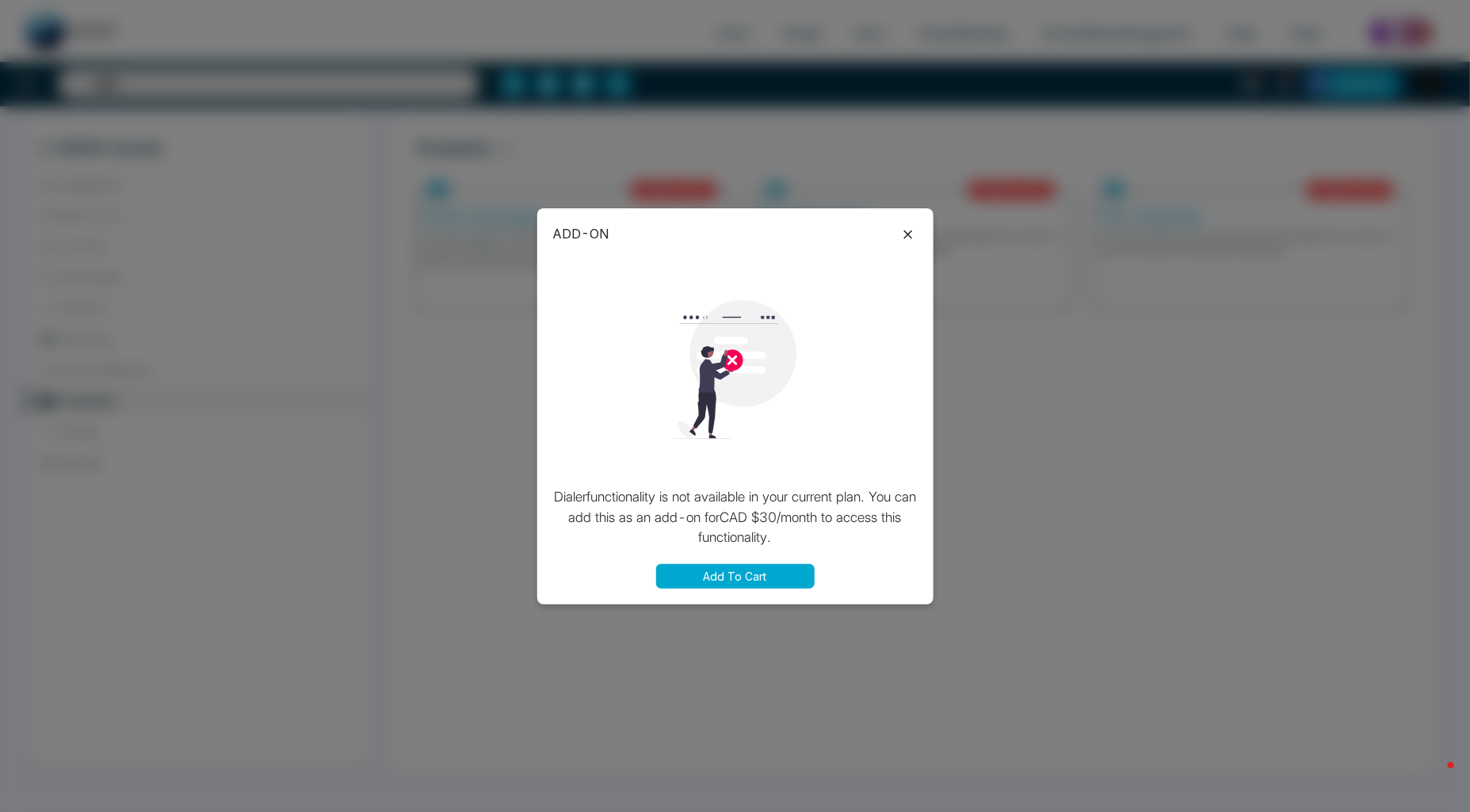
click at [908, 225] on icon at bounding box center [908, 234] width 19 height 19
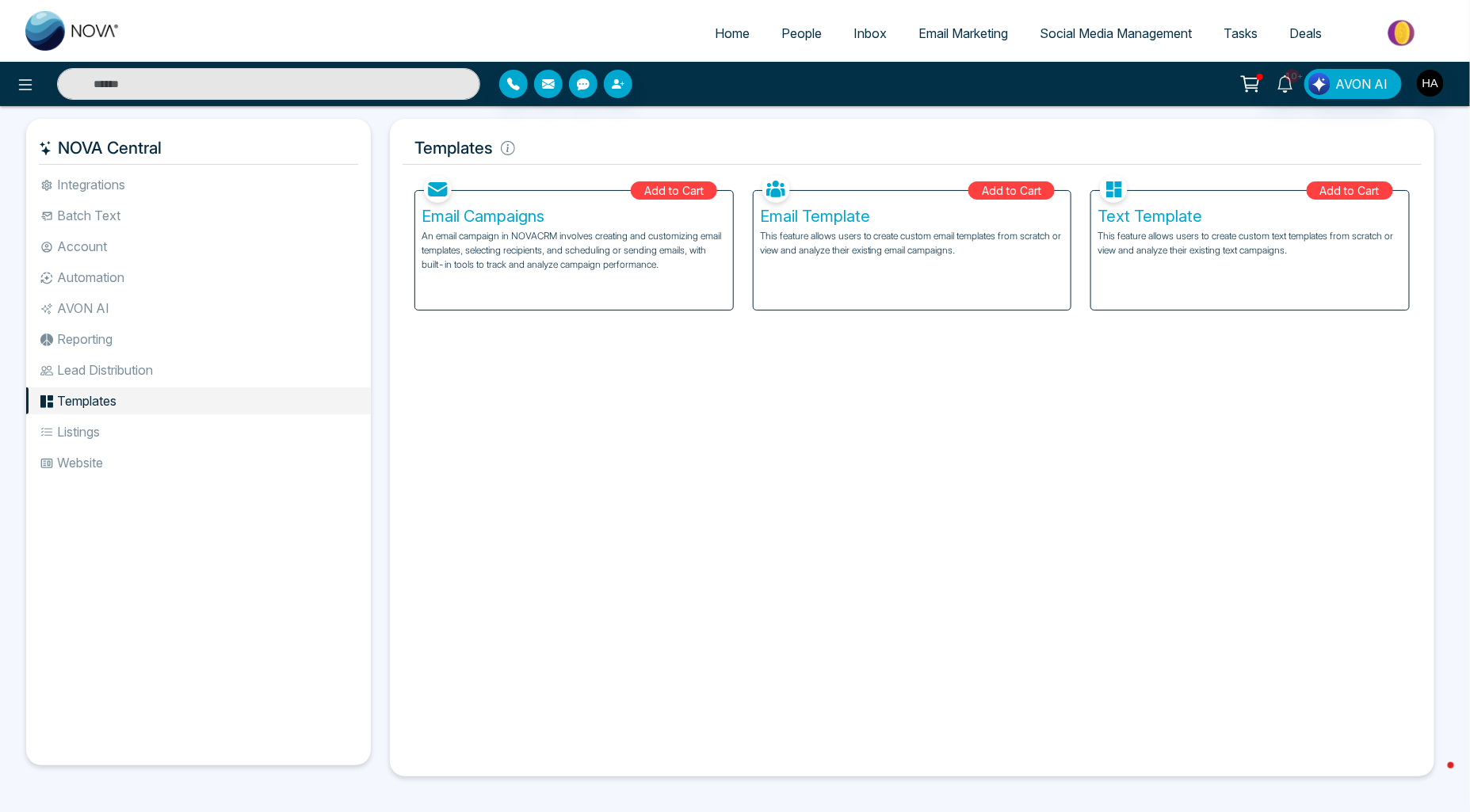
click at [818, 46] on link "People" at bounding box center [801, 33] width 72 height 30
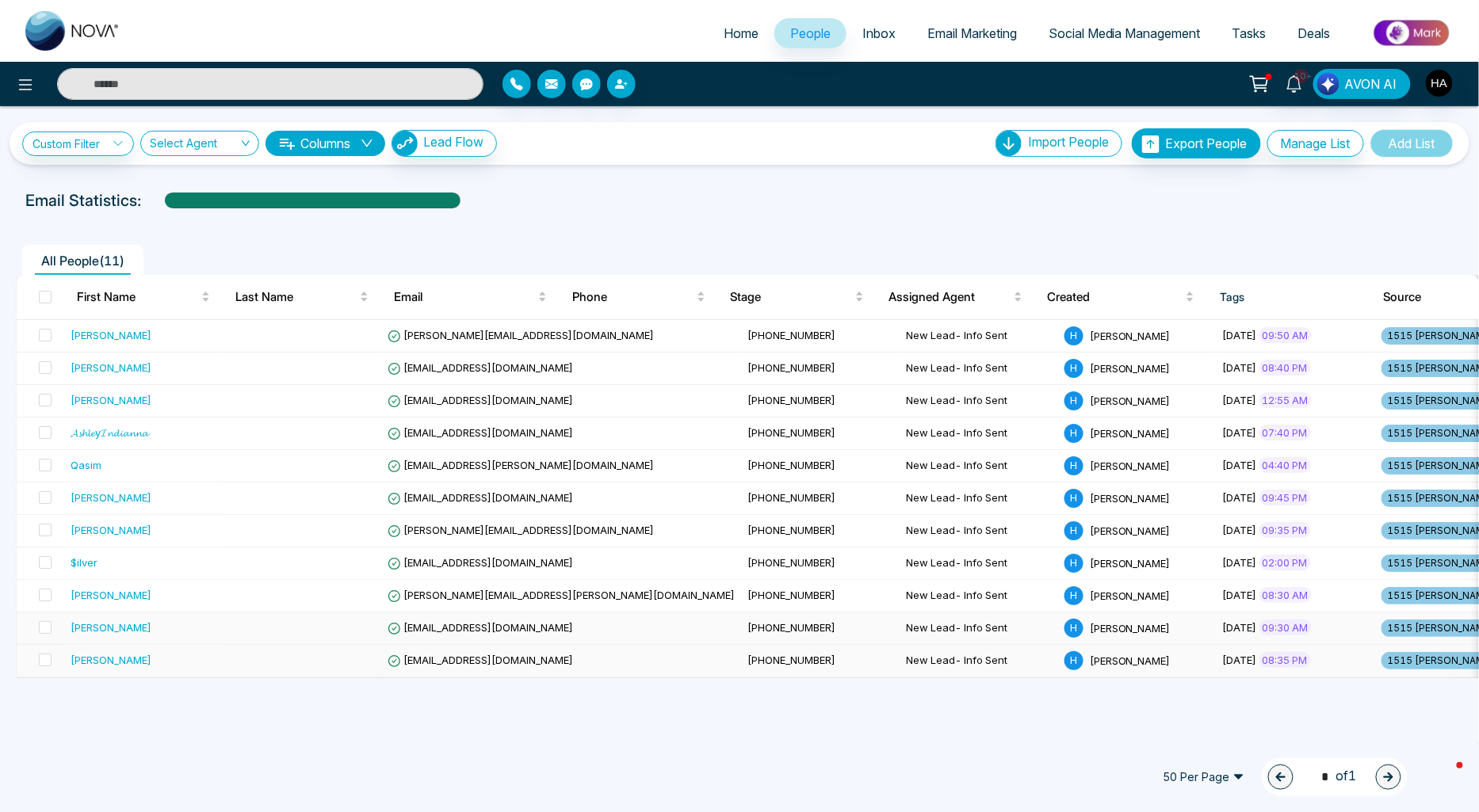
click at [356, 645] on td at bounding box center [302, 661] width 158 height 33
